Goal: Task Accomplishment & Management: Complete application form

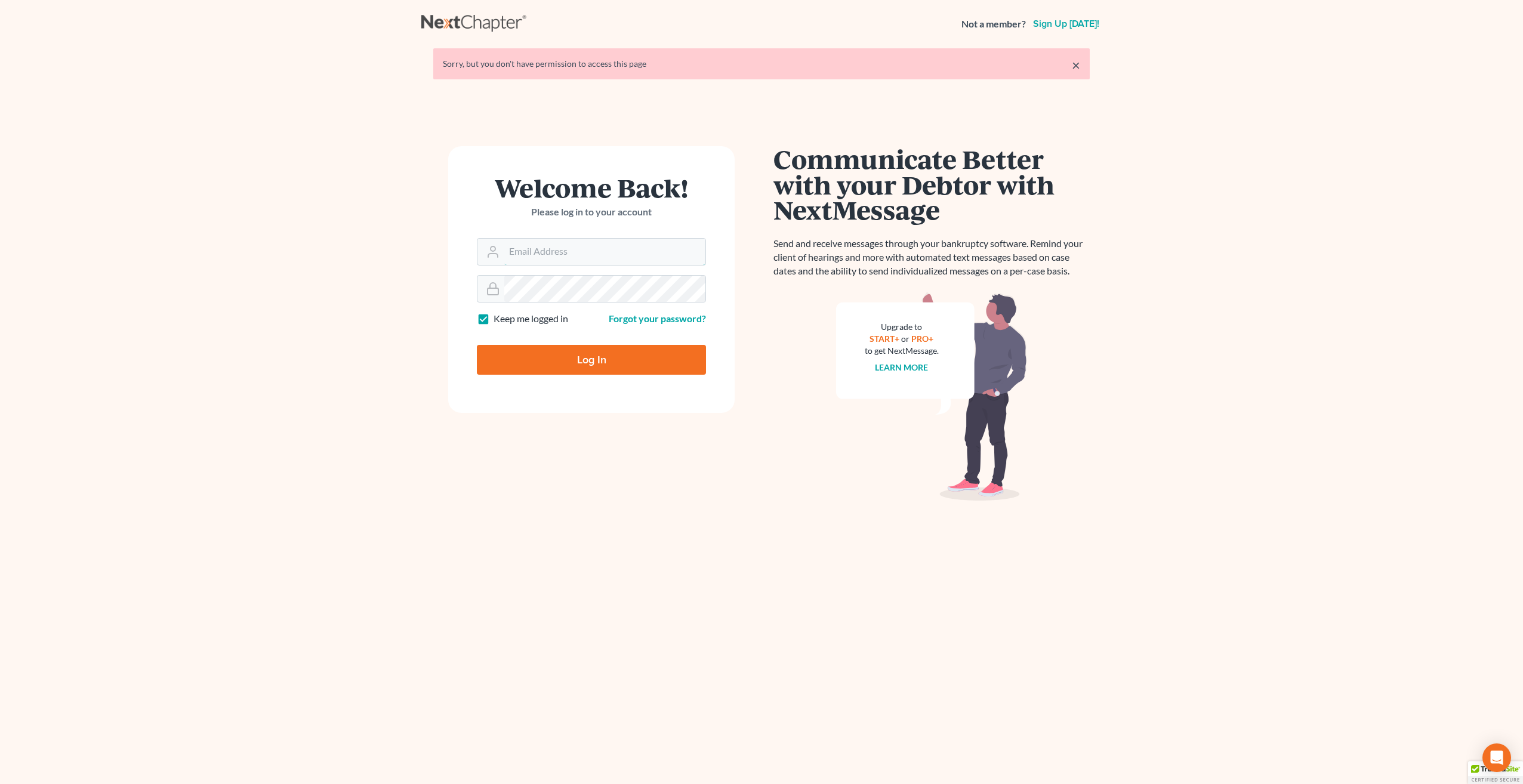
type input "[PERSON_NAME][EMAIL_ADDRESS][DOMAIN_NAME]"
click at [606, 359] on input "Log In" at bounding box center [591, 359] width 229 height 30
type input "Thinking..."
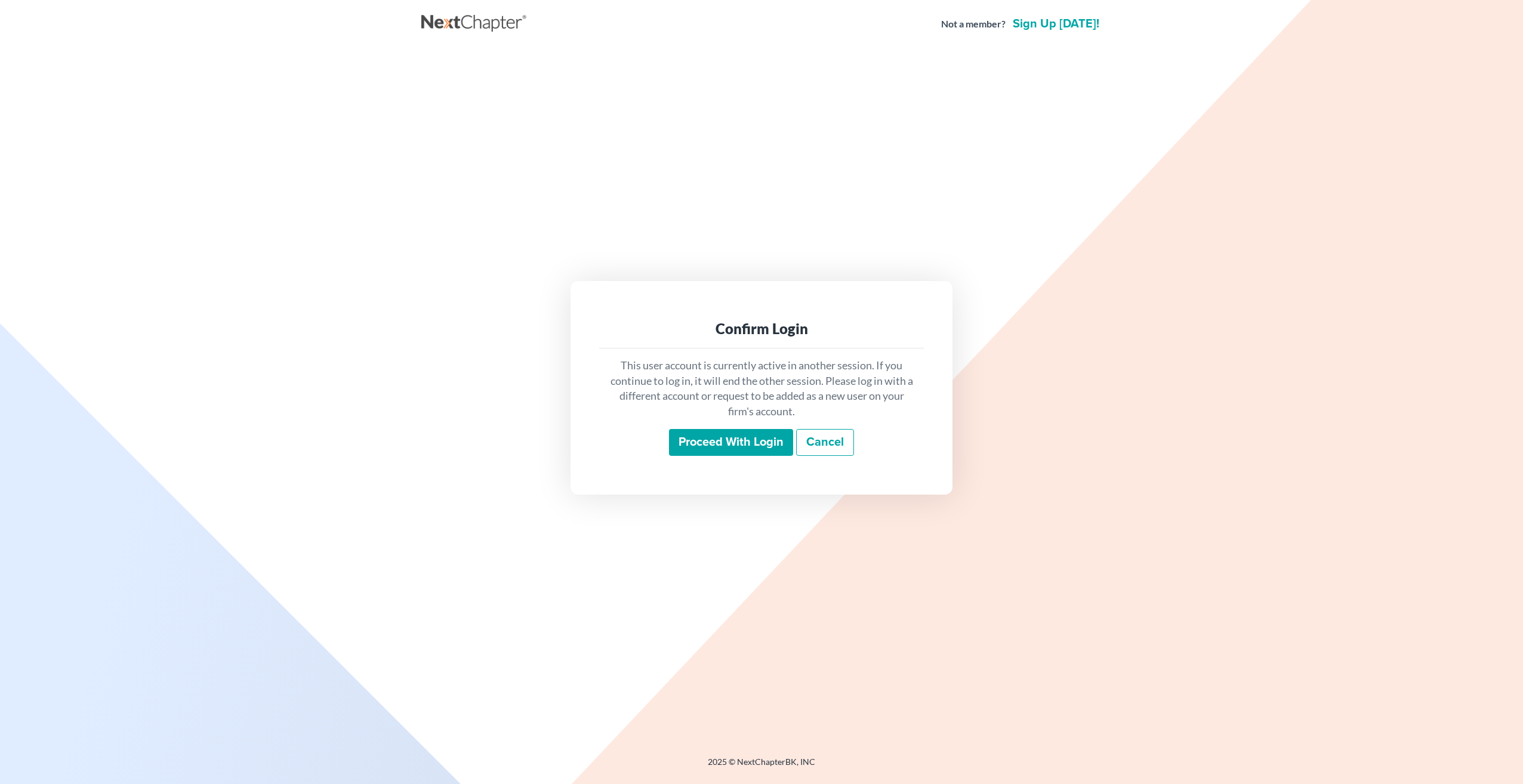
click at [724, 444] on input "Proceed with login" at bounding box center [731, 443] width 124 height 28
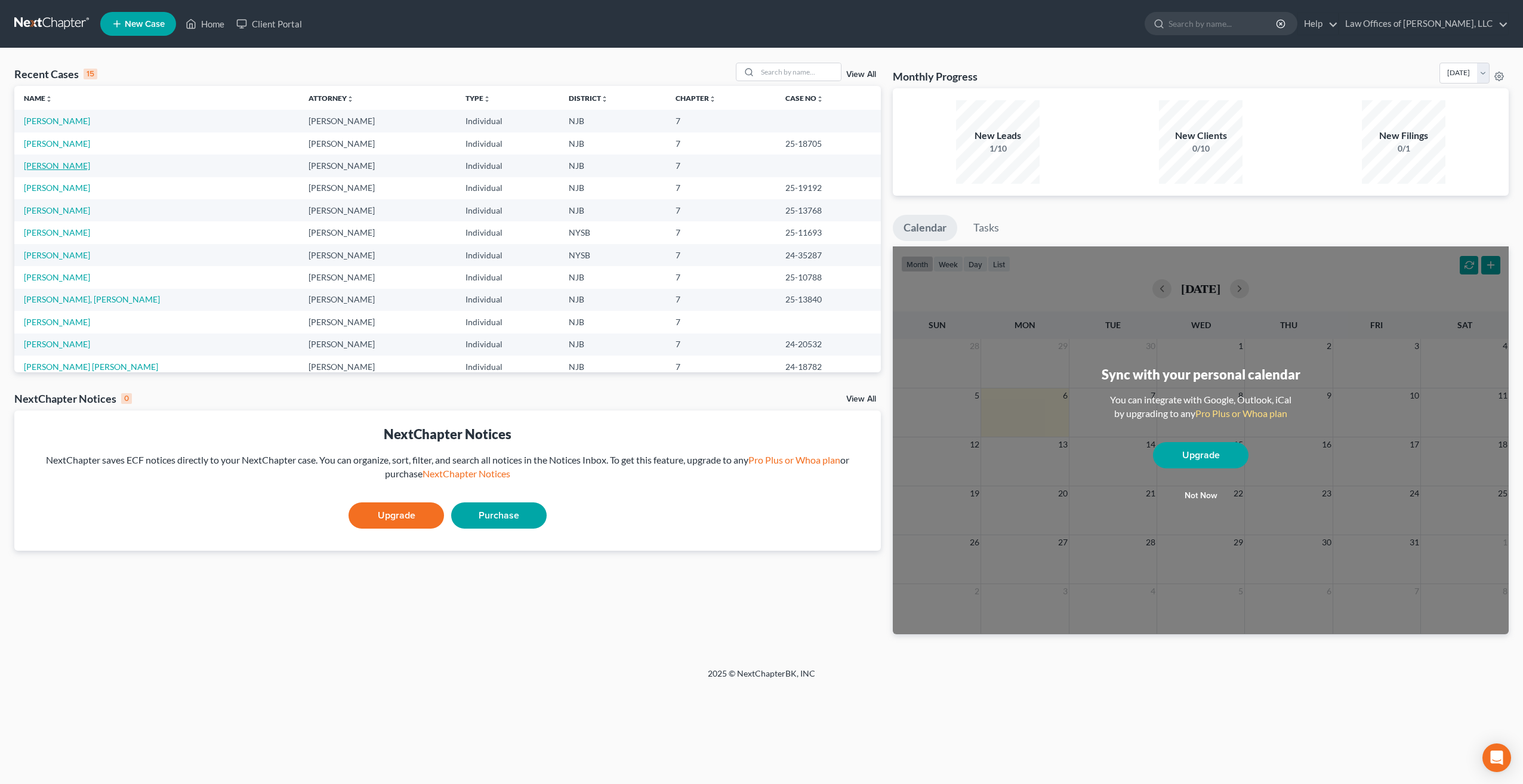
click at [71, 165] on link "[PERSON_NAME]" at bounding box center [57, 165] width 66 height 10
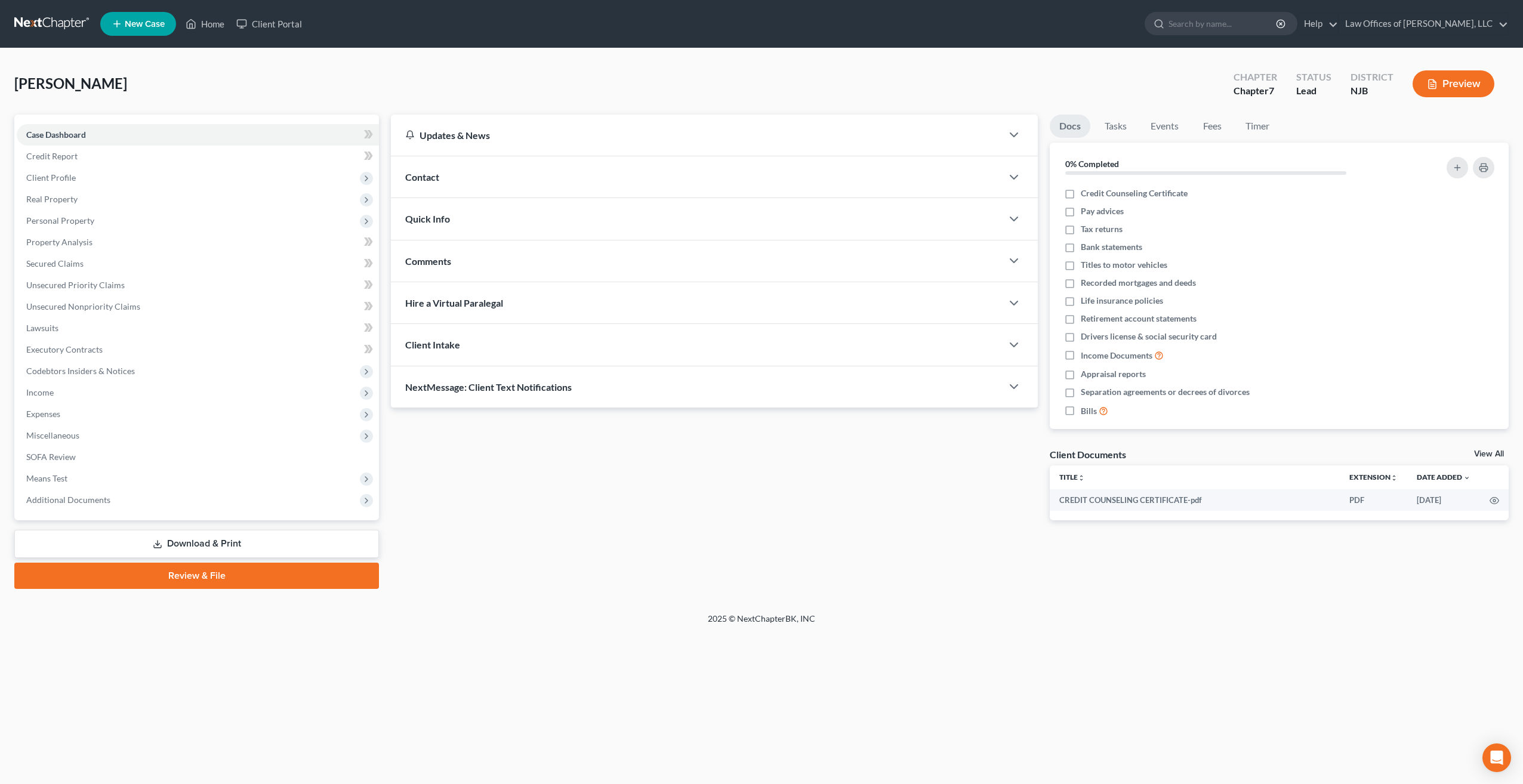
click at [227, 576] on link "Review & File" at bounding box center [196, 575] width 365 height 26
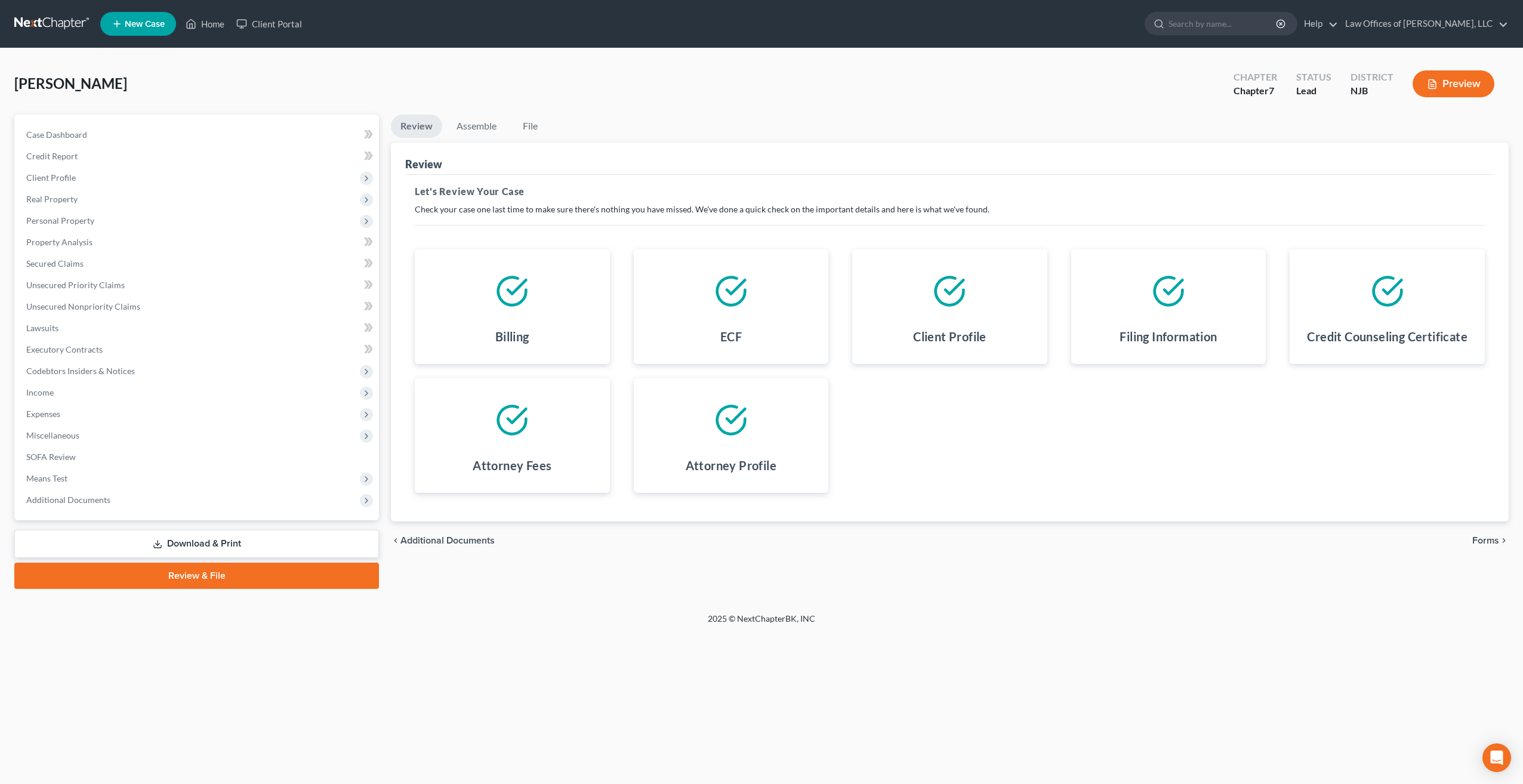
click at [705, 319] on div at bounding box center [730, 291] width 176 height 65
click at [473, 127] on link "Assemble" at bounding box center [476, 126] width 59 height 23
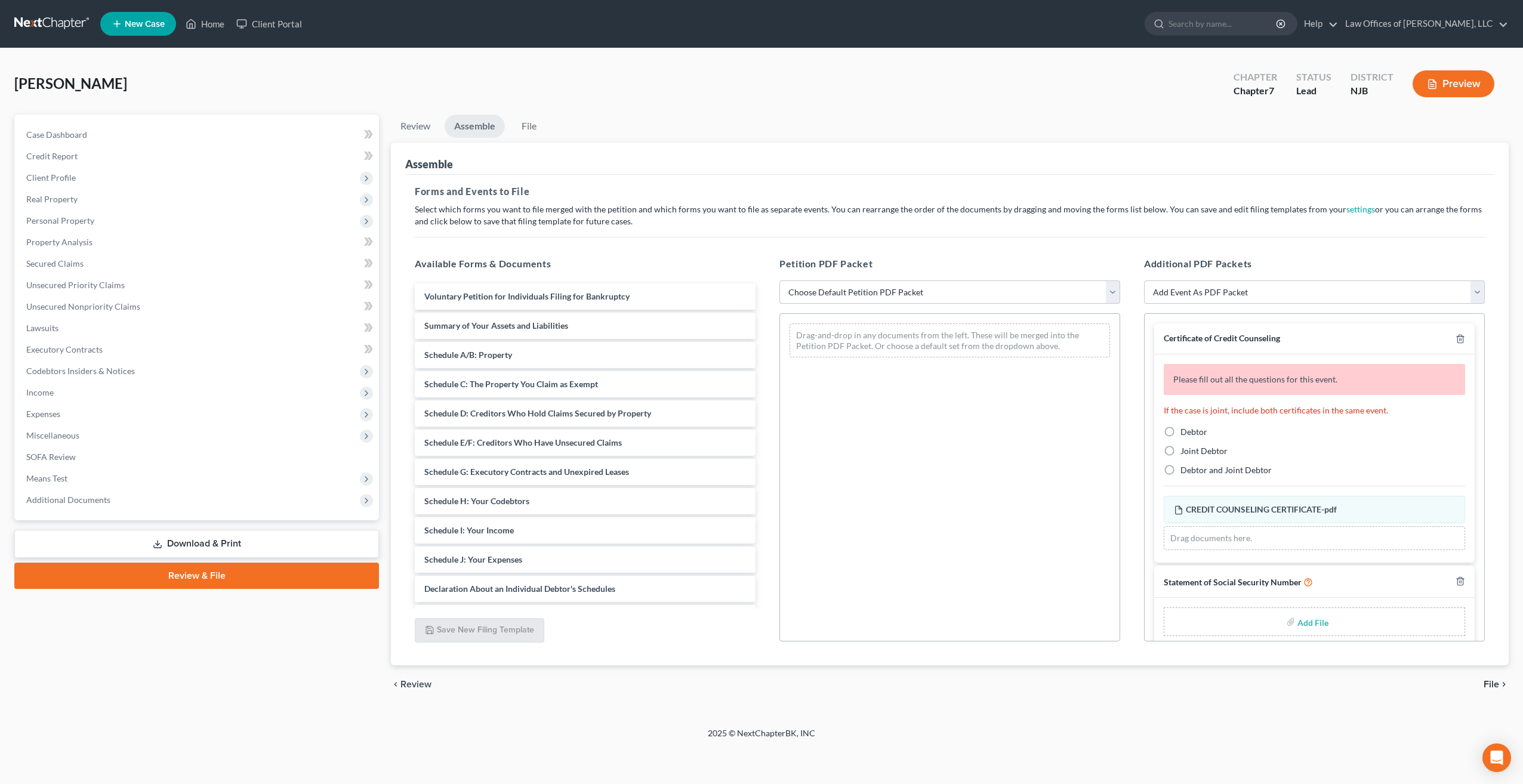
click at [1113, 292] on select "Choose Default Petition PDF Packet Complete Bankruptcy Petition (all forms and …" at bounding box center [950, 292] width 340 height 24
click at [779, 280] on select "Choose Default Petition PDF Packet Complete Bankruptcy Petition (all forms and …" at bounding box center [950, 292] width 340 height 24
click at [1110, 296] on select "Choose Default Petition PDF Packet Complete Bankruptcy Petition (all forms and …" at bounding box center [950, 292] width 340 height 24
select select "0"
click at [779, 280] on select "Choose Default Petition PDF Packet Complete Bankruptcy Petition (all forms and …" at bounding box center [950, 292] width 340 height 24
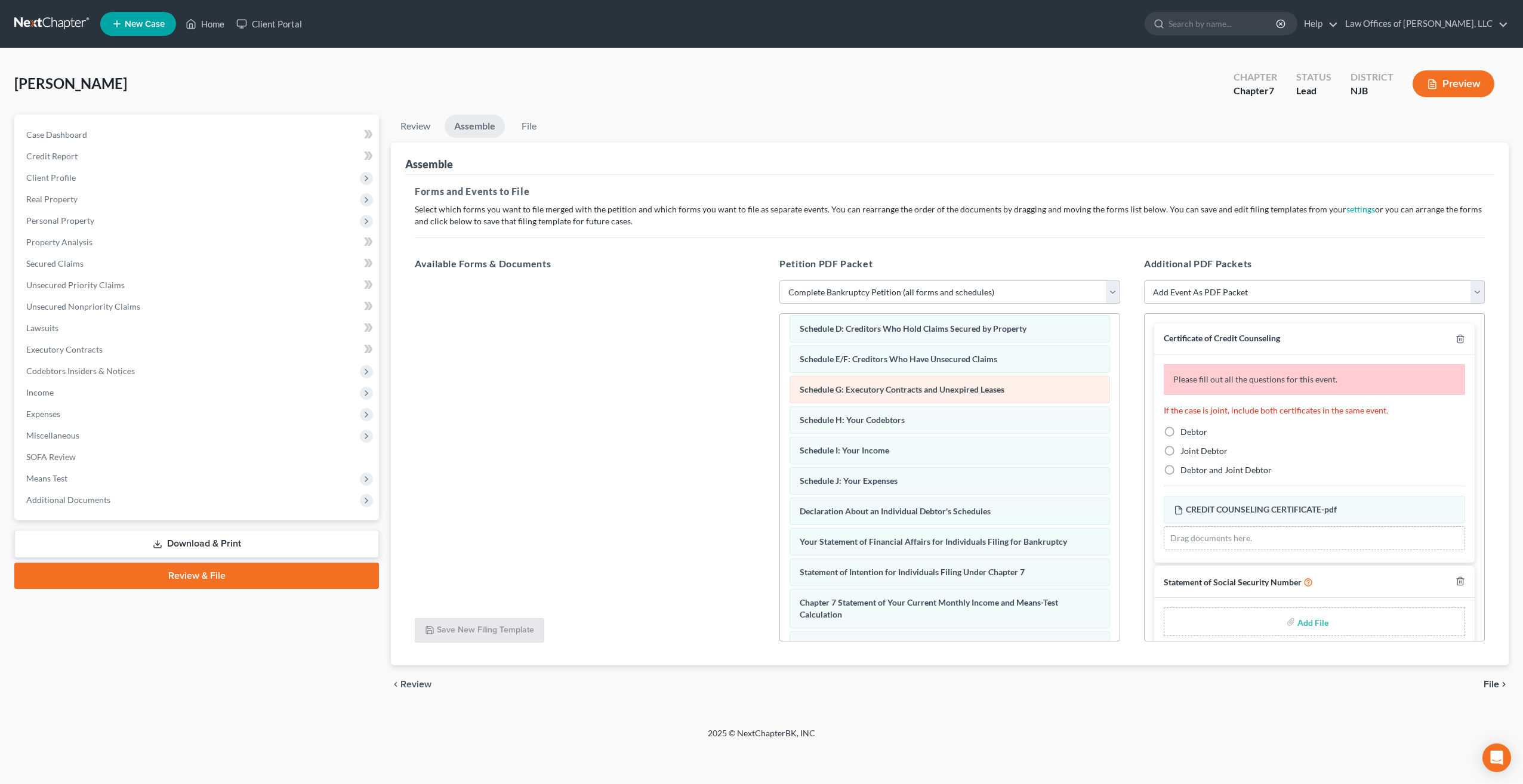
scroll to position [286, 0]
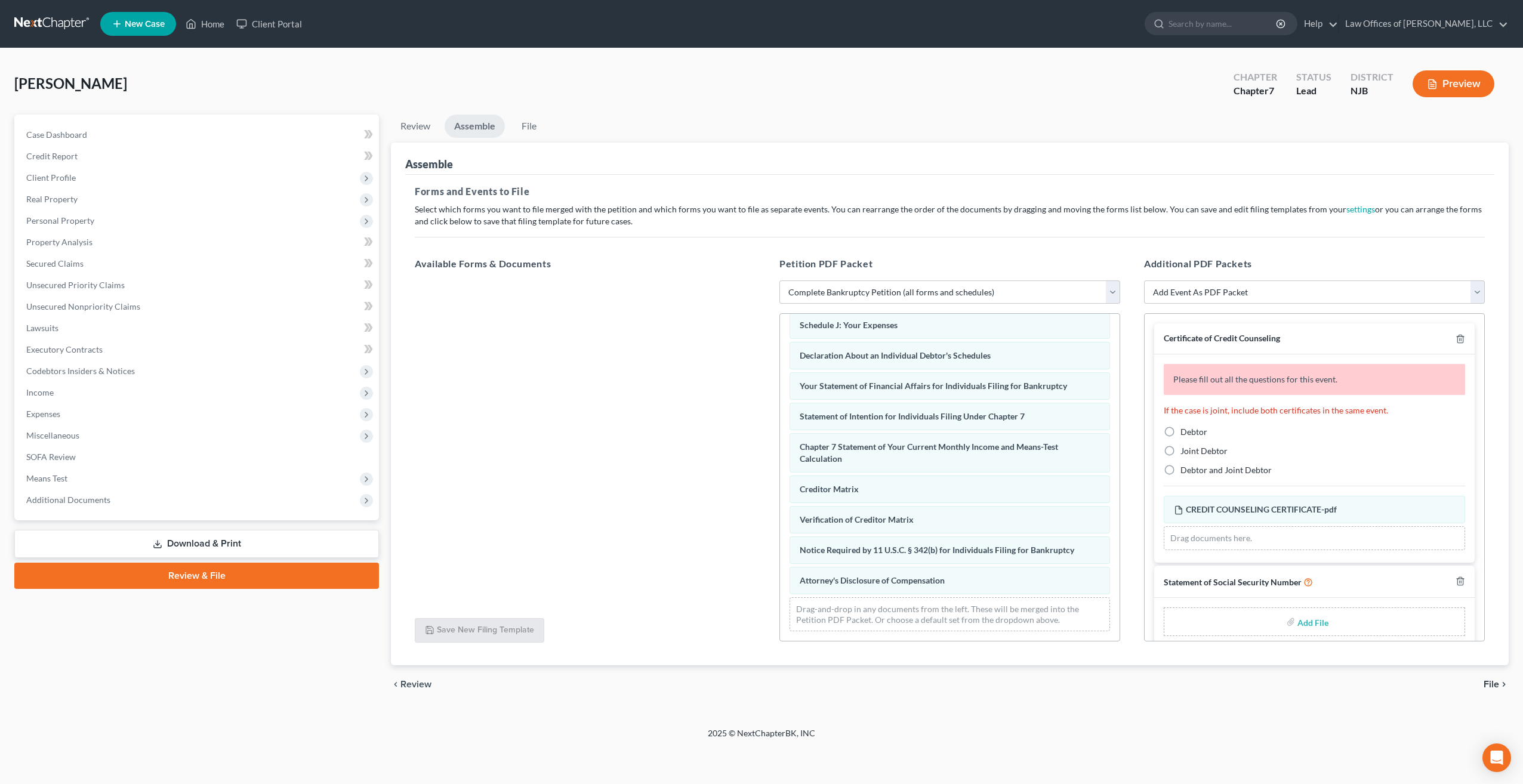
click at [1180, 433] on label "Debtor" at bounding box center [1194, 431] width 27 height 12
click at [1185, 433] on input "Debtor" at bounding box center [1188, 429] width 8 height 8
radio input "true"
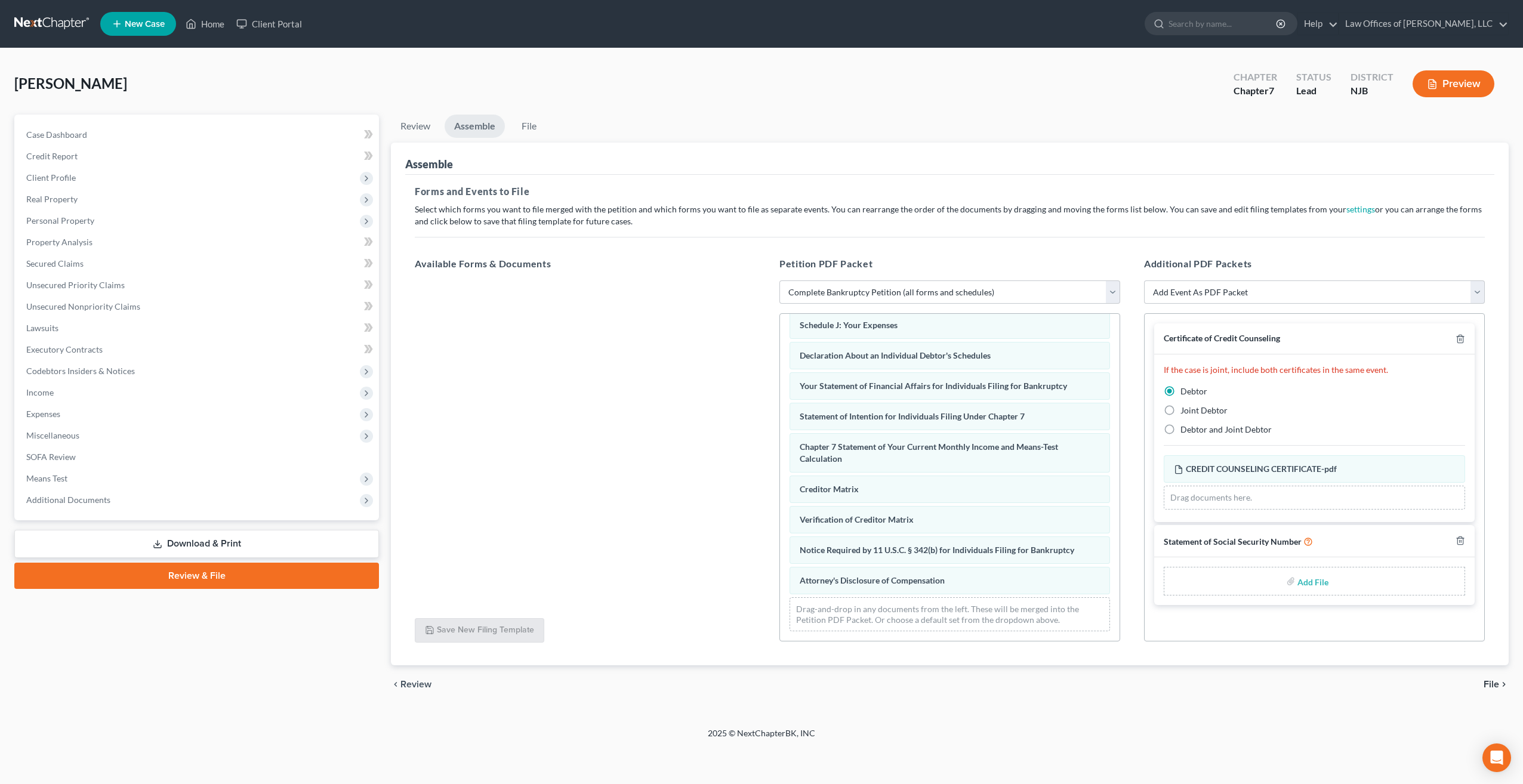
click at [1202, 722] on div "Almanzar, Laura Upgraded Chapter Chapter 7 Status Lead District NJB Preview Pet…" at bounding box center [762, 387] width 1523 height 679
drag, startPoint x: 1132, startPoint y: 586, endPoint x: 1136, endPoint y: 608, distance: 22.4
drag, startPoint x: 1136, startPoint y: 608, endPoint x: 1135, endPoint y: 660, distance: 52.0
click at [1138, 661] on div "Forms and Events to File Select which forms you want to file merged with the pe…" at bounding box center [950, 420] width 1089 height 491
click at [208, 576] on link "Review & File" at bounding box center [196, 575] width 365 height 26
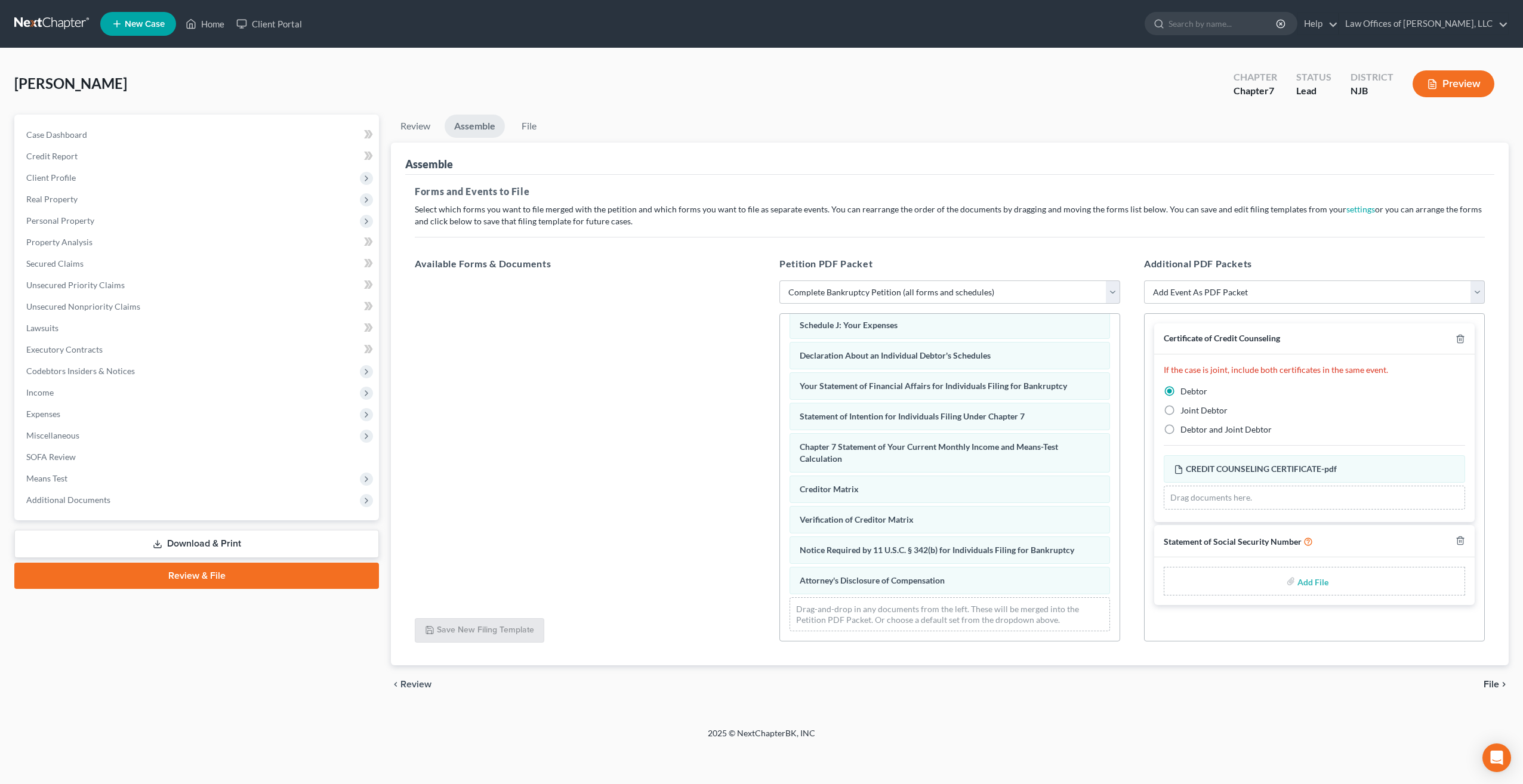
click at [215, 575] on link "Review & File" at bounding box center [196, 575] width 365 height 26
click at [535, 130] on link "File" at bounding box center [528, 126] width 38 height 23
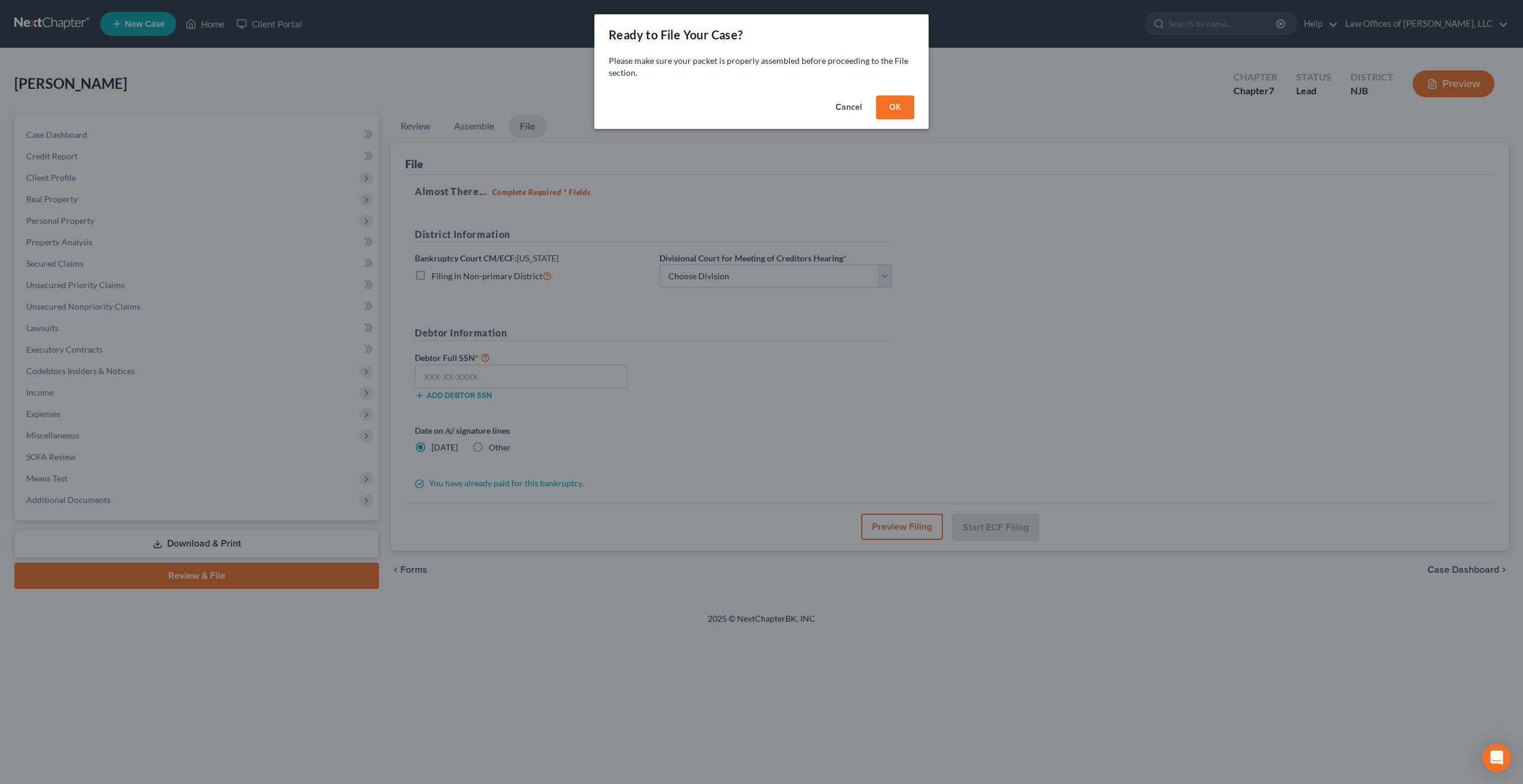
click at [896, 109] on button "OK" at bounding box center [895, 107] width 38 height 24
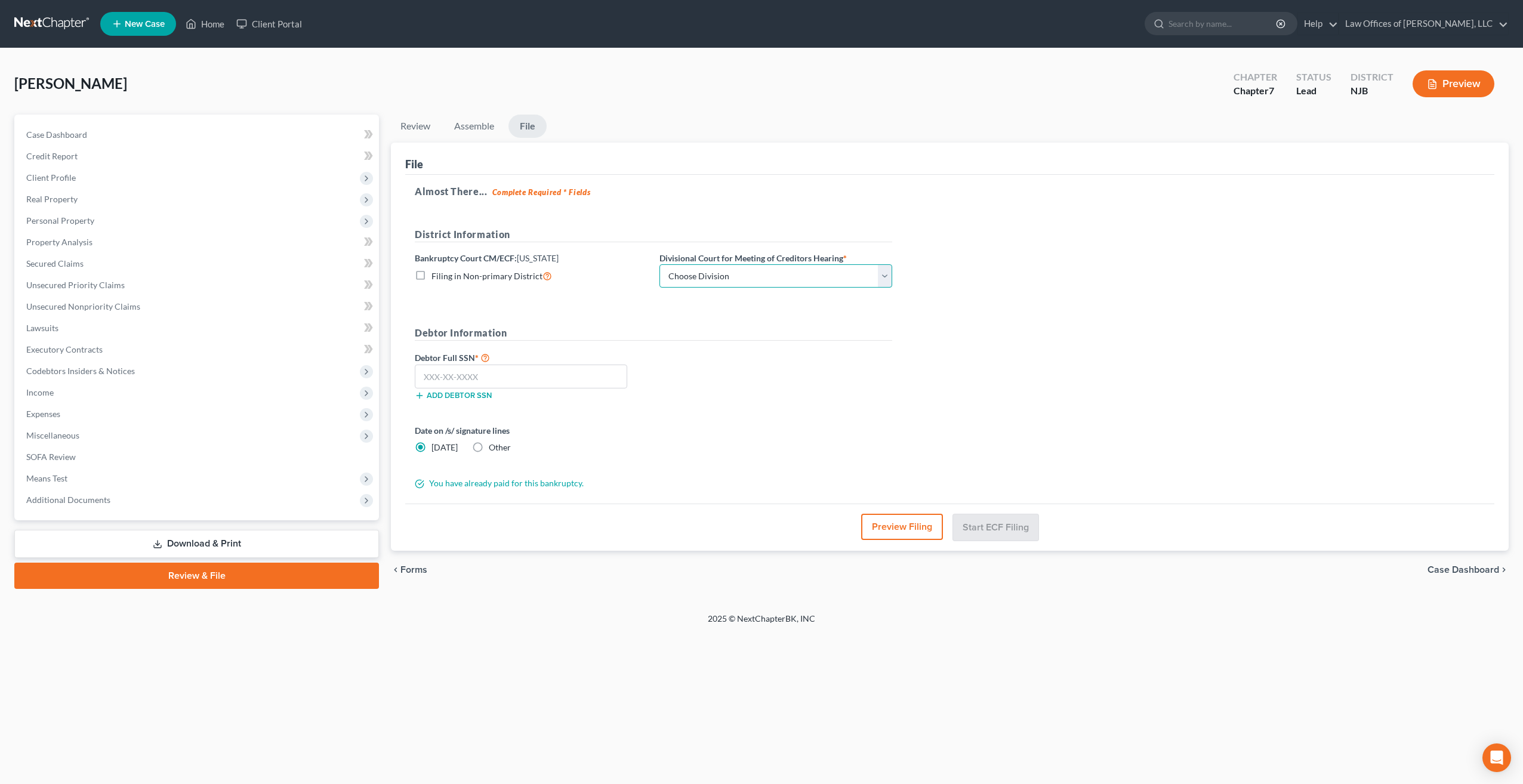
click at [889, 279] on select "Choose Division Camden Camden/Trenton Newark Trenton" at bounding box center [776, 276] width 233 height 24
select select "2"
click at [660, 265] on select "Choose Division Camden Camden/Trenton Newark Trenton" at bounding box center [776, 276] width 233 height 24
click at [462, 375] on input "text" at bounding box center [521, 376] width 212 height 24
type input "086-80-0216"
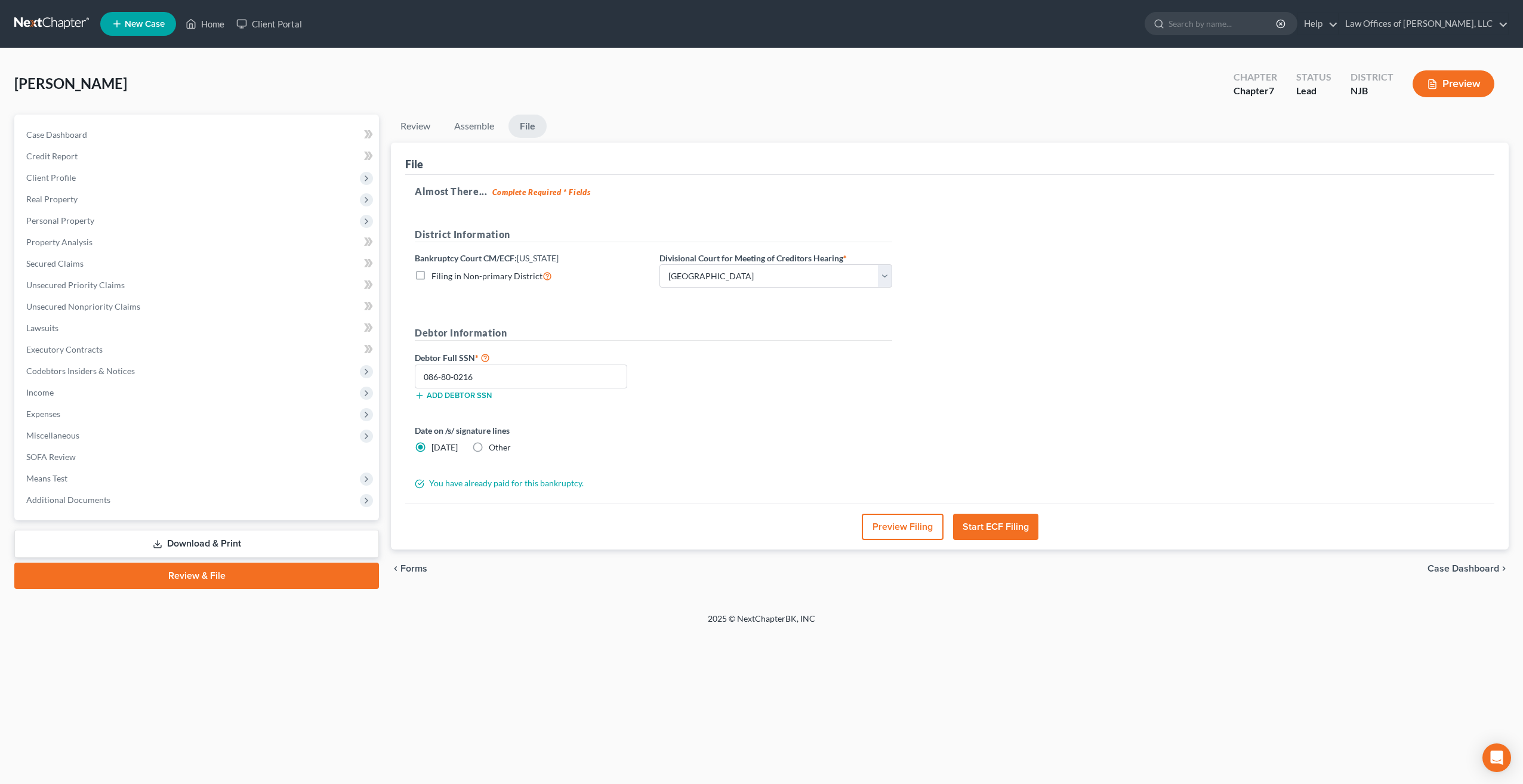
click at [1003, 528] on button "Start ECF Filing" at bounding box center [996, 526] width 85 height 26
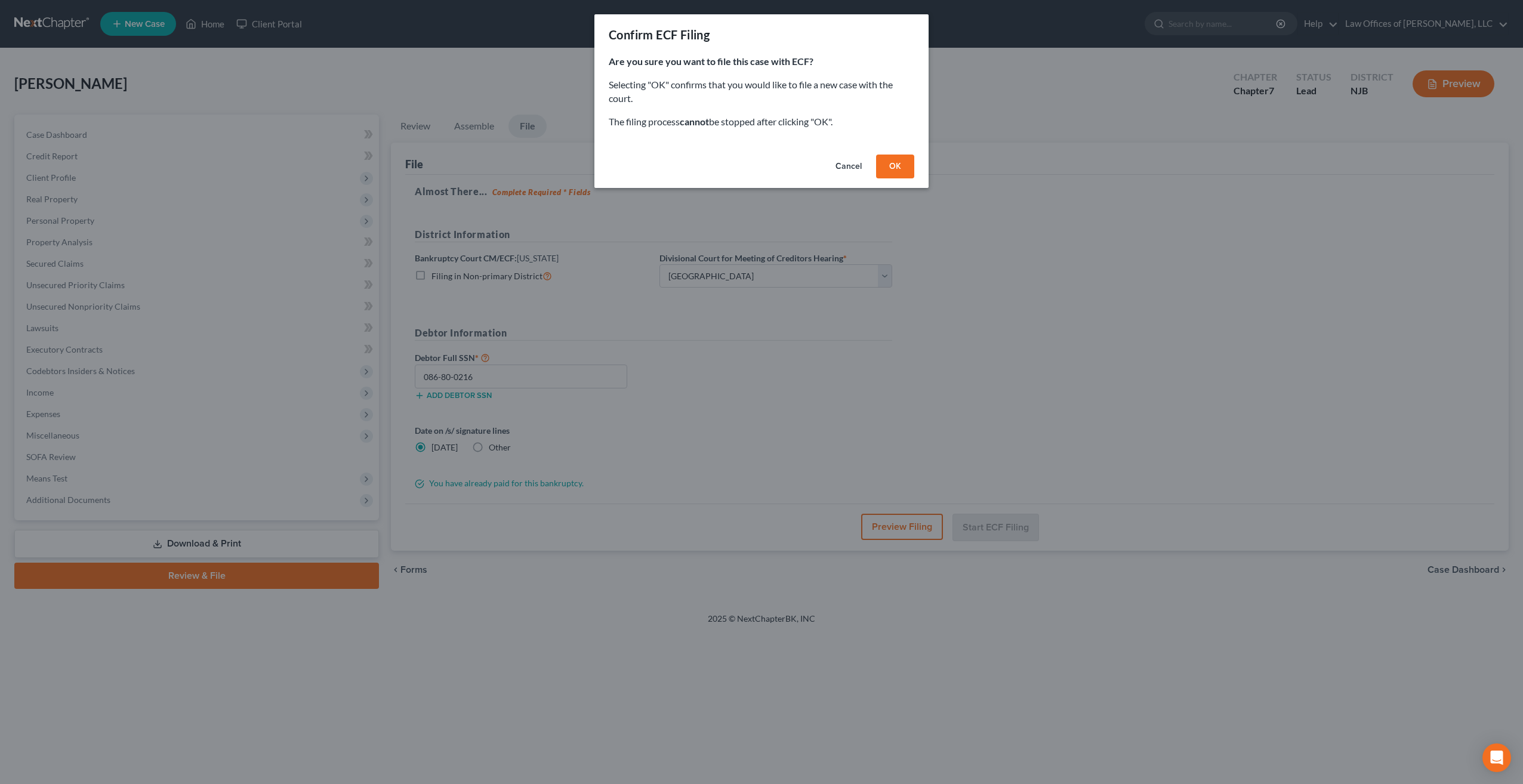
click at [892, 169] on button "OK" at bounding box center [895, 166] width 38 height 24
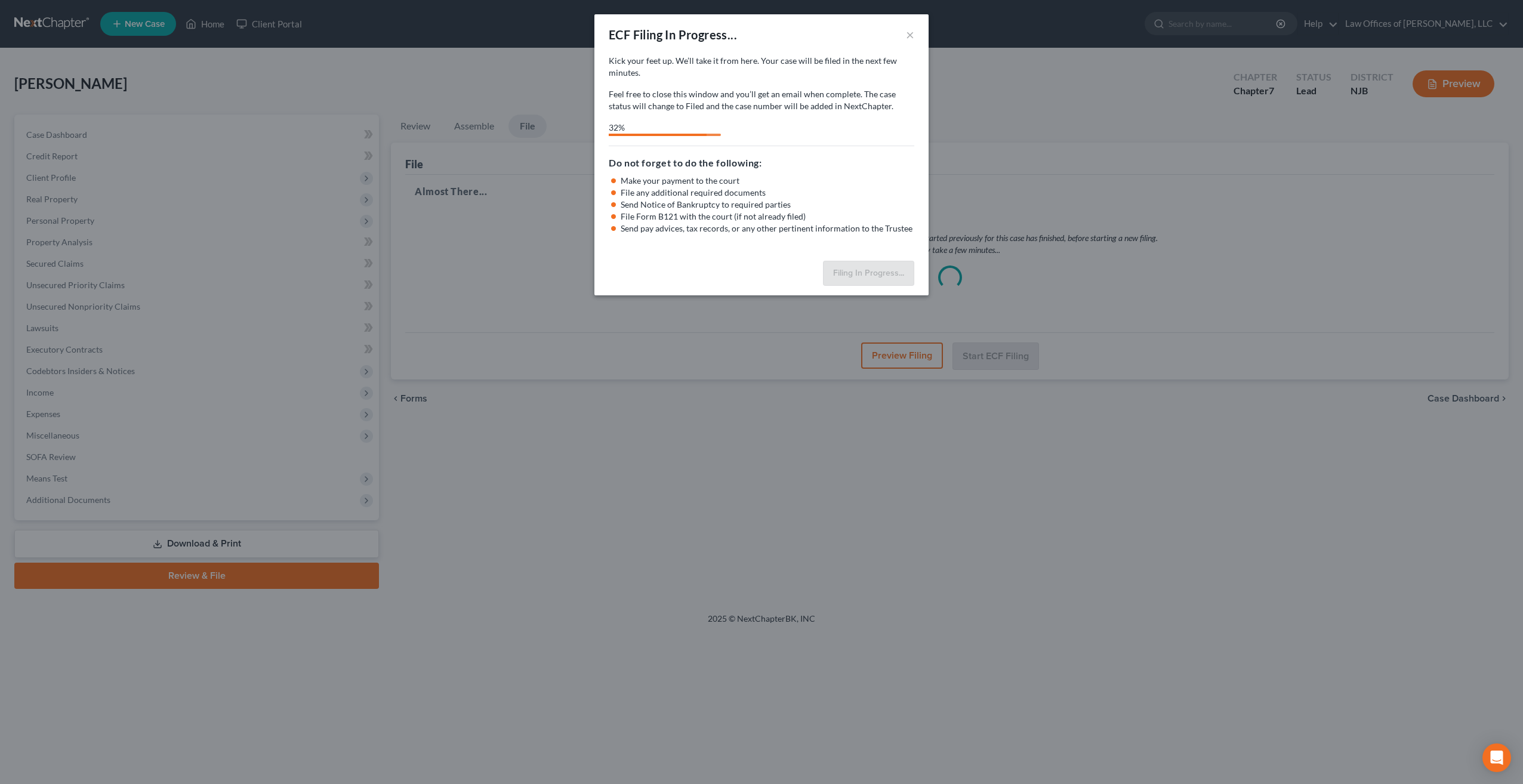
select select "2"
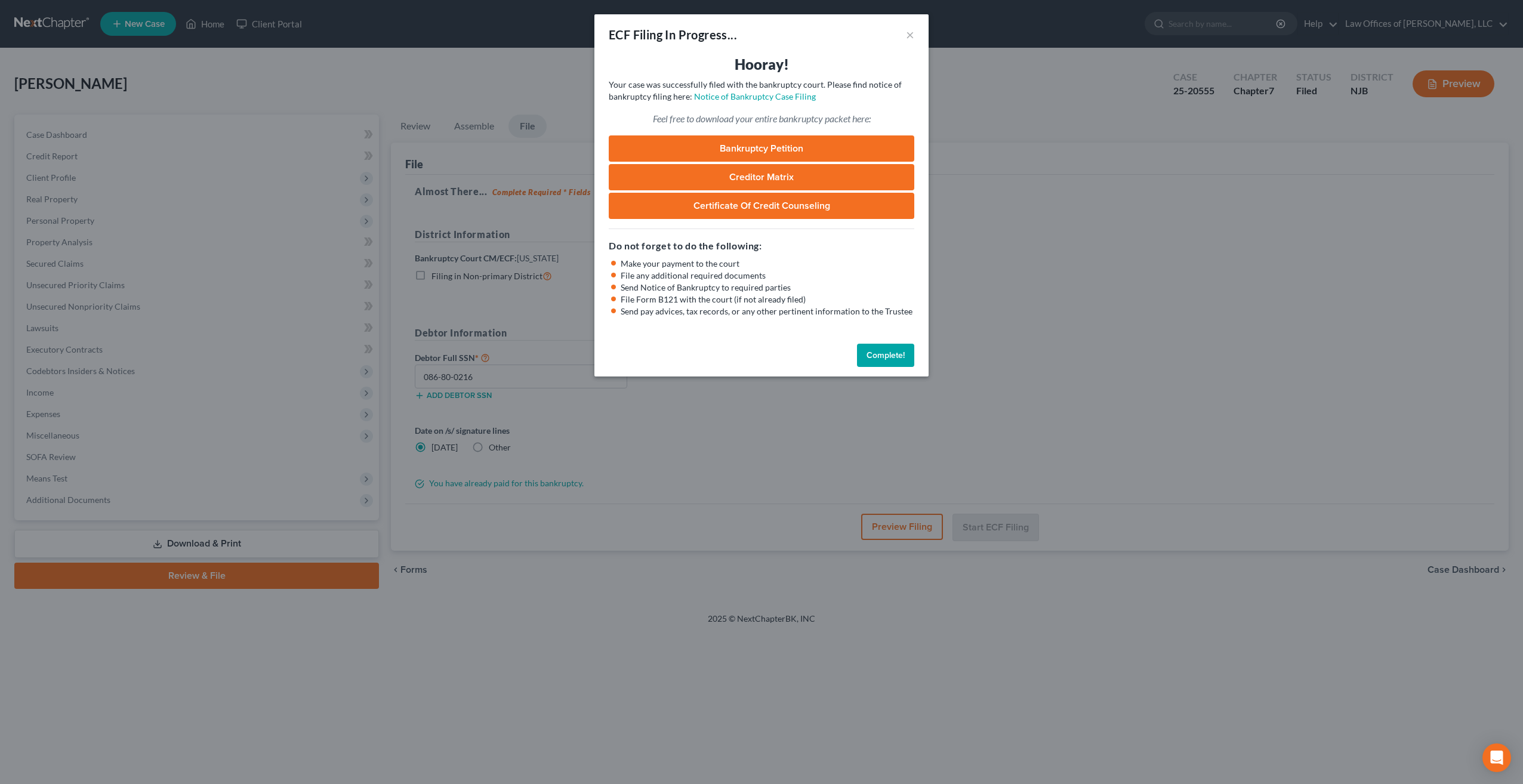
click at [758, 150] on link "Bankruptcy Petition" at bounding box center [761, 149] width 305 height 26
click at [775, 177] on link "Creditor Matrix" at bounding box center [761, 177] width 305 height 26
click at [803, 179] on link "Creditor Matrix" at bounding box center [761, 177] width 305 height 26
click at [767, 203] on link "Certificate of Credit Counseling" at bounding box center [761, 206] width 305 height 26
